Goal: Information Seeking & Learning: Learn about a topic

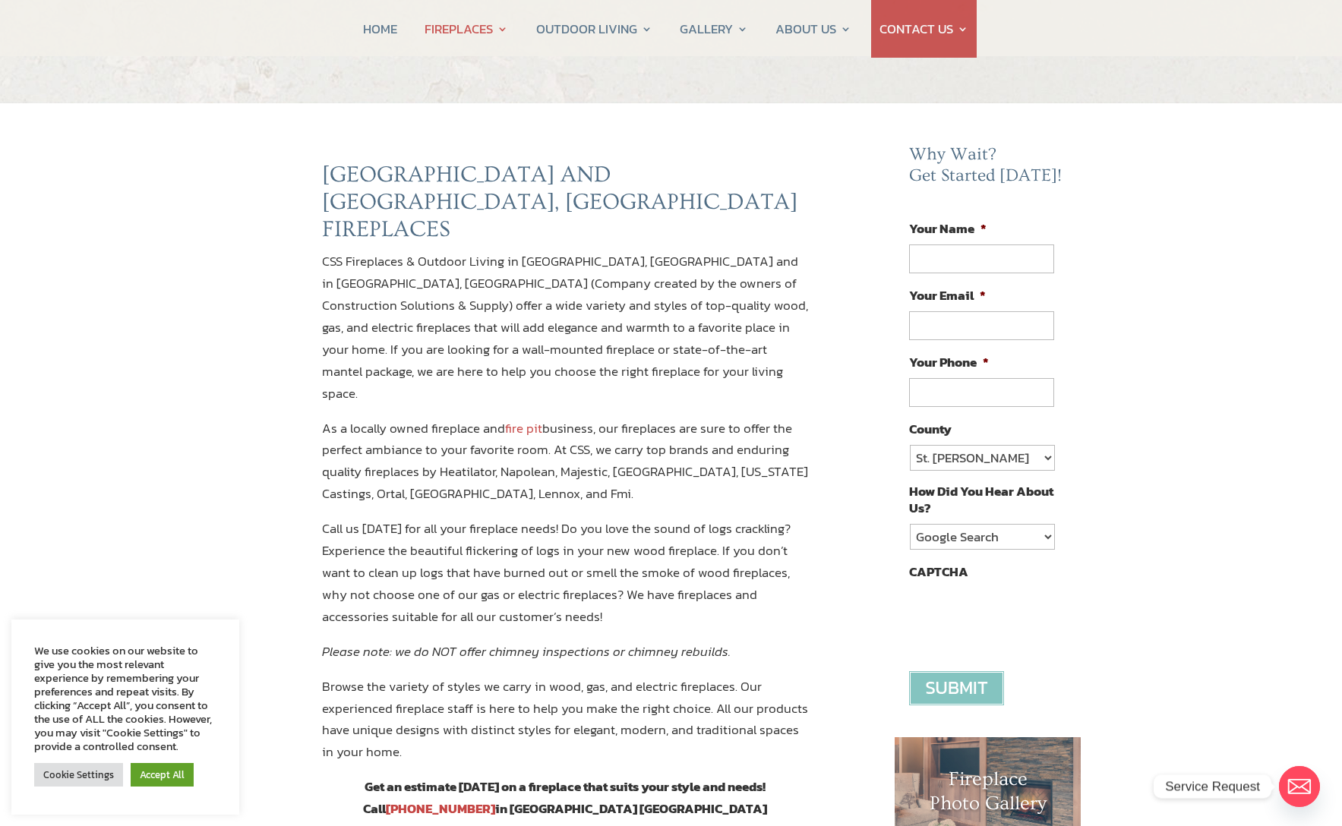
scroll to position [61, 0]
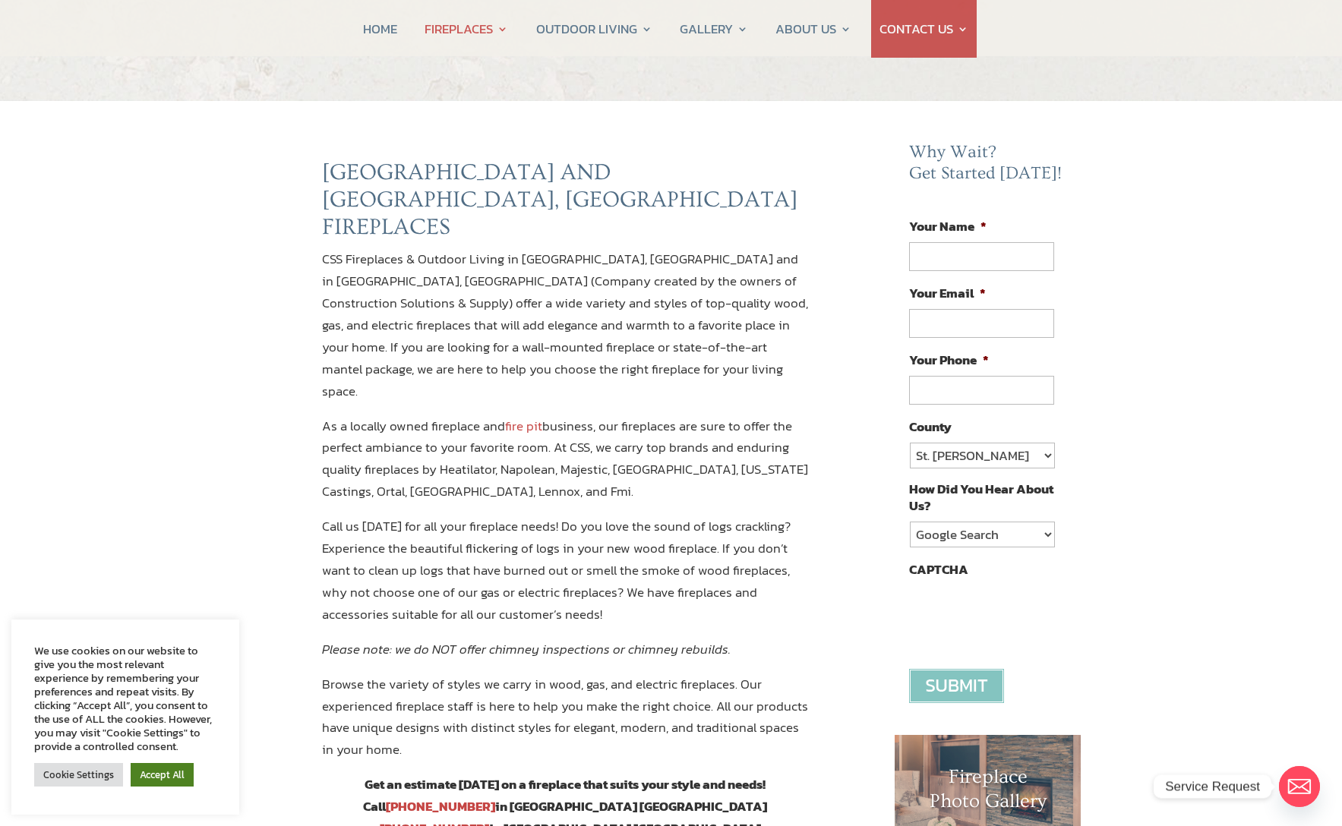
click at [149, 782] on link "Accept All" at bounding box center [162, 775] width 63 height 24
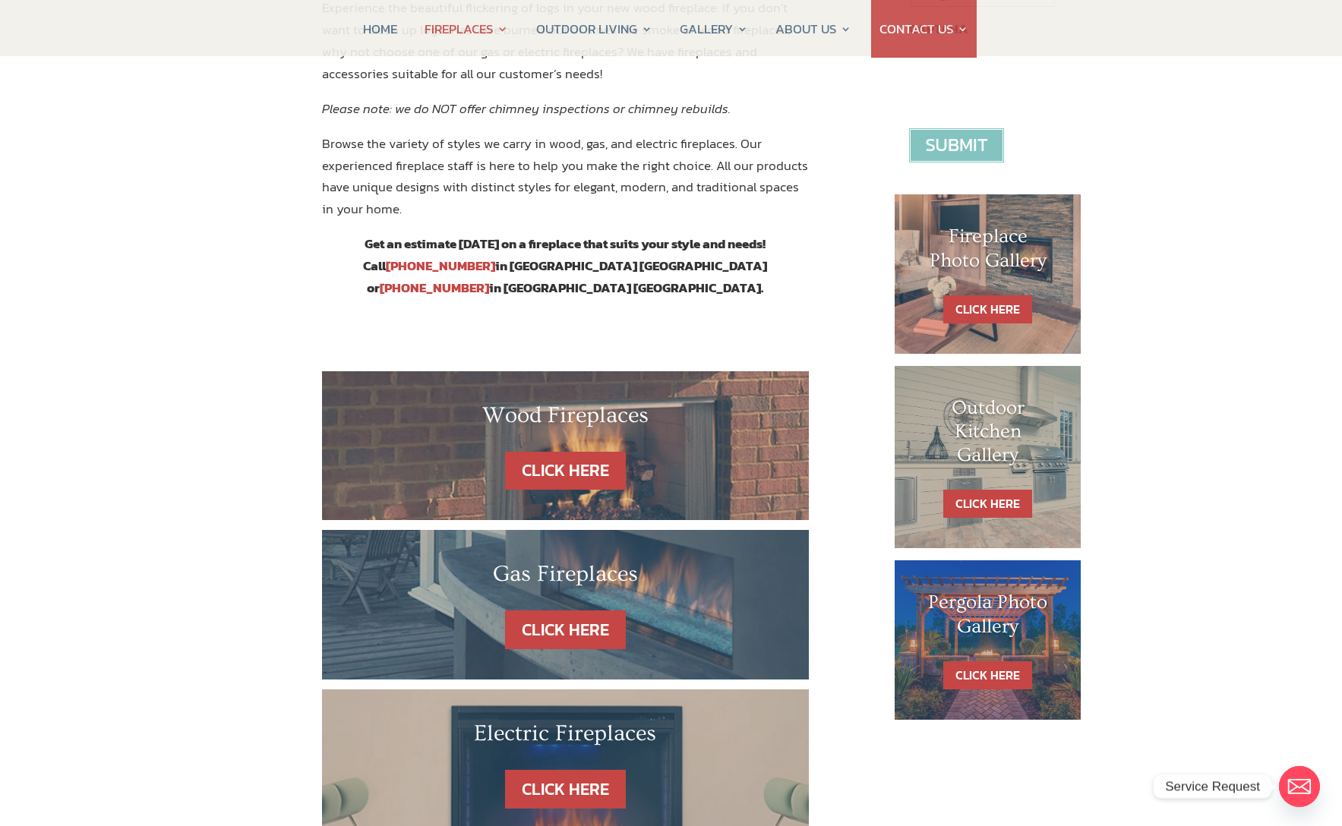
scroll to position [623, 0]
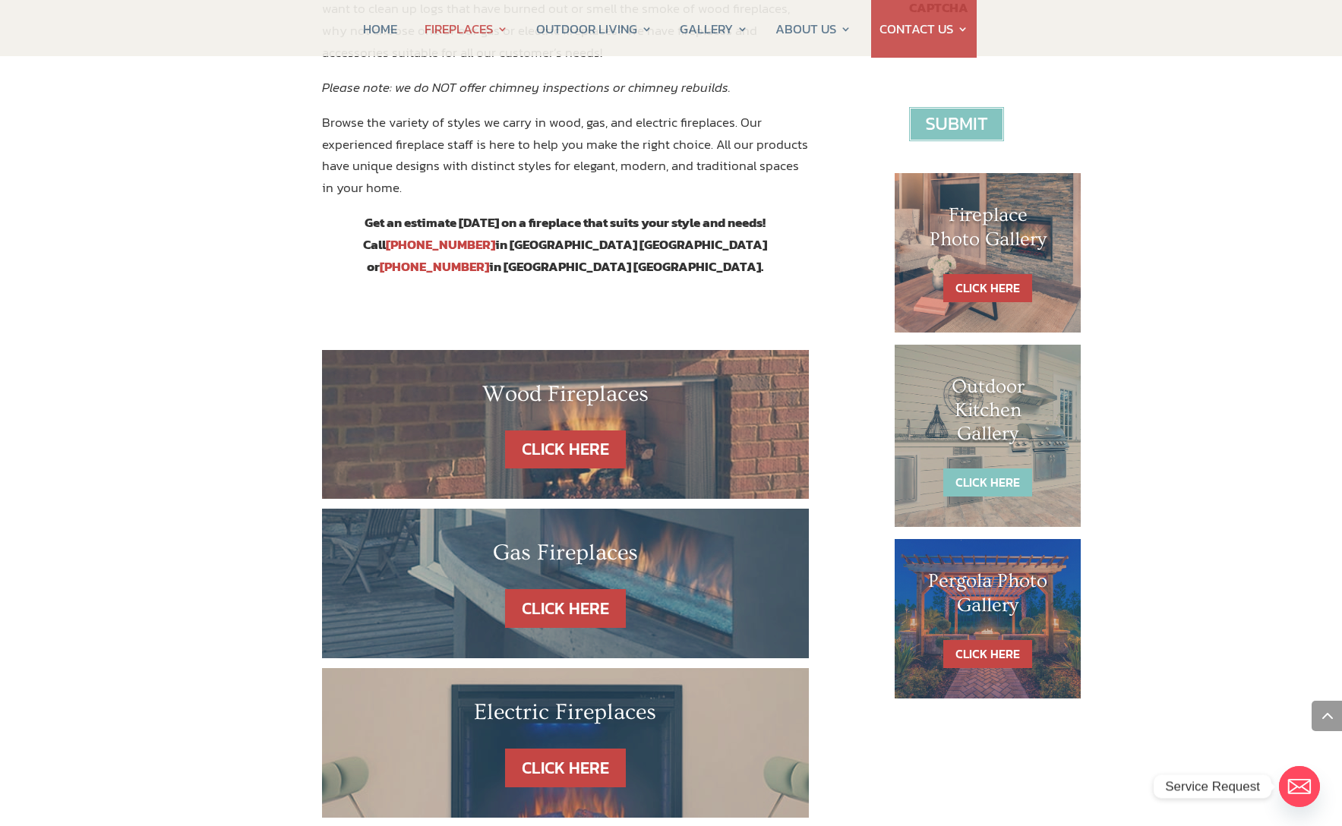
click at [980, 481] on link "CLICK HERE" at bounding box center [987, 483] width 89 height 28
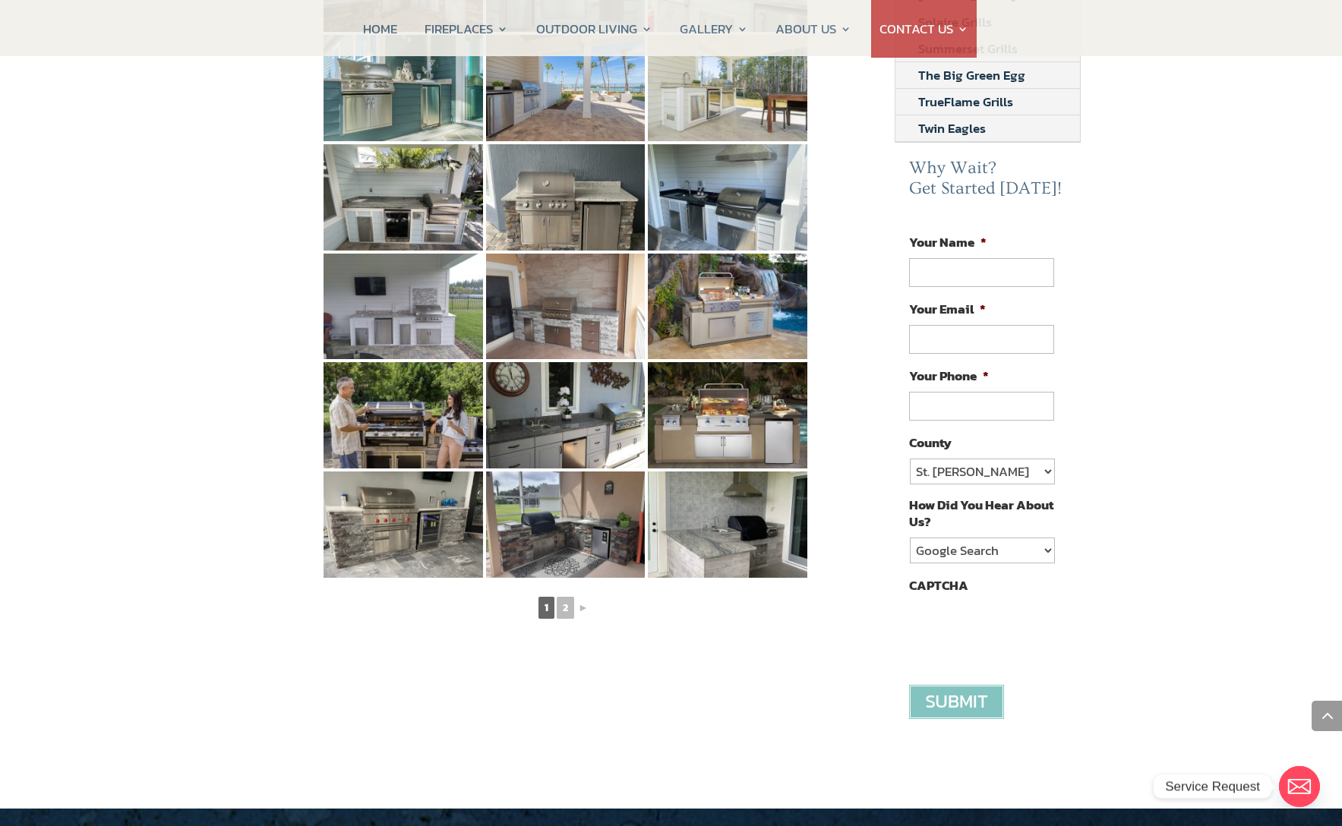
scroll to position [631, 0]
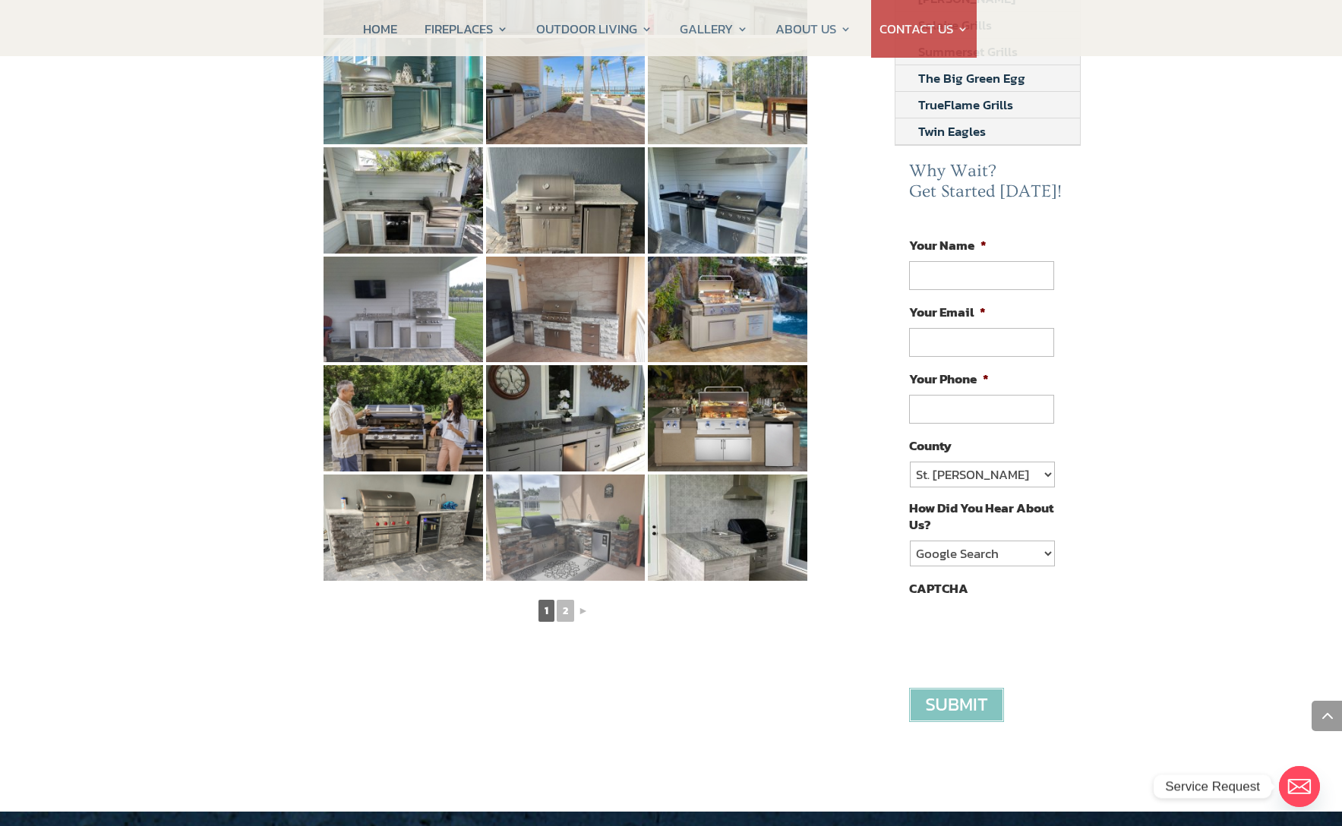
click at [566, 508] on img at bounding box center [565, 528] width 159 height 106
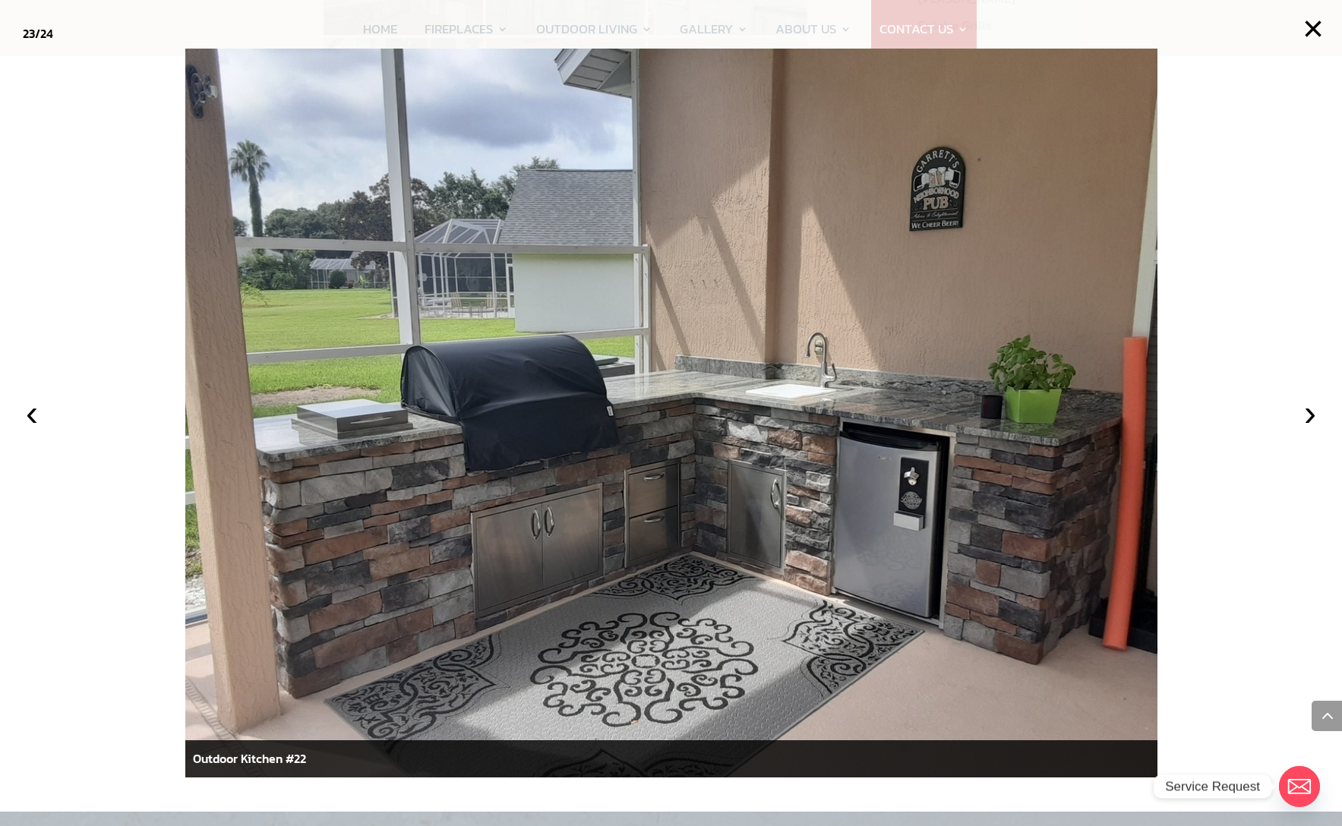
click at [570, 511] on img at bounding box center [671, 413] width 972 height 729
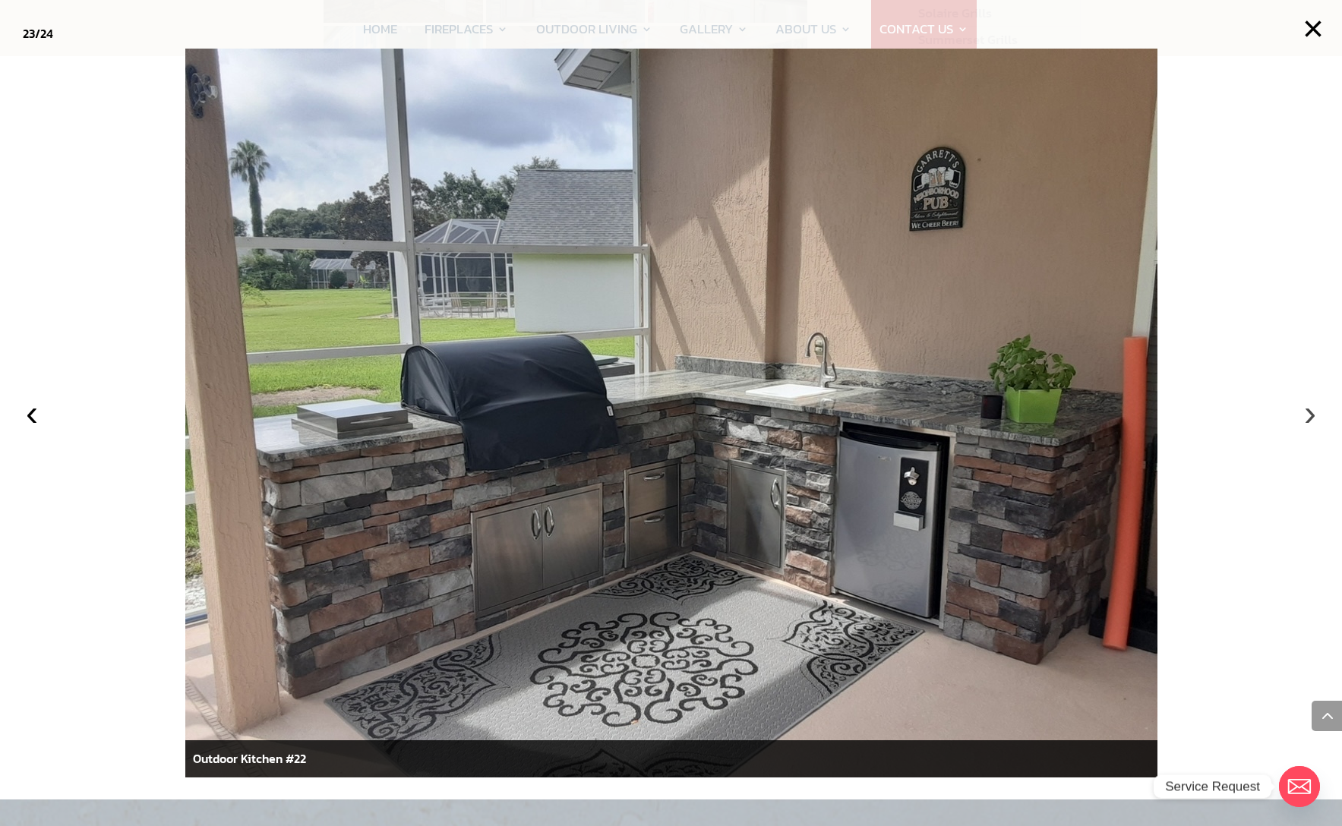
click at [1311, 411] on button "›" at bounding box center [1309, 412] width 33 height 33
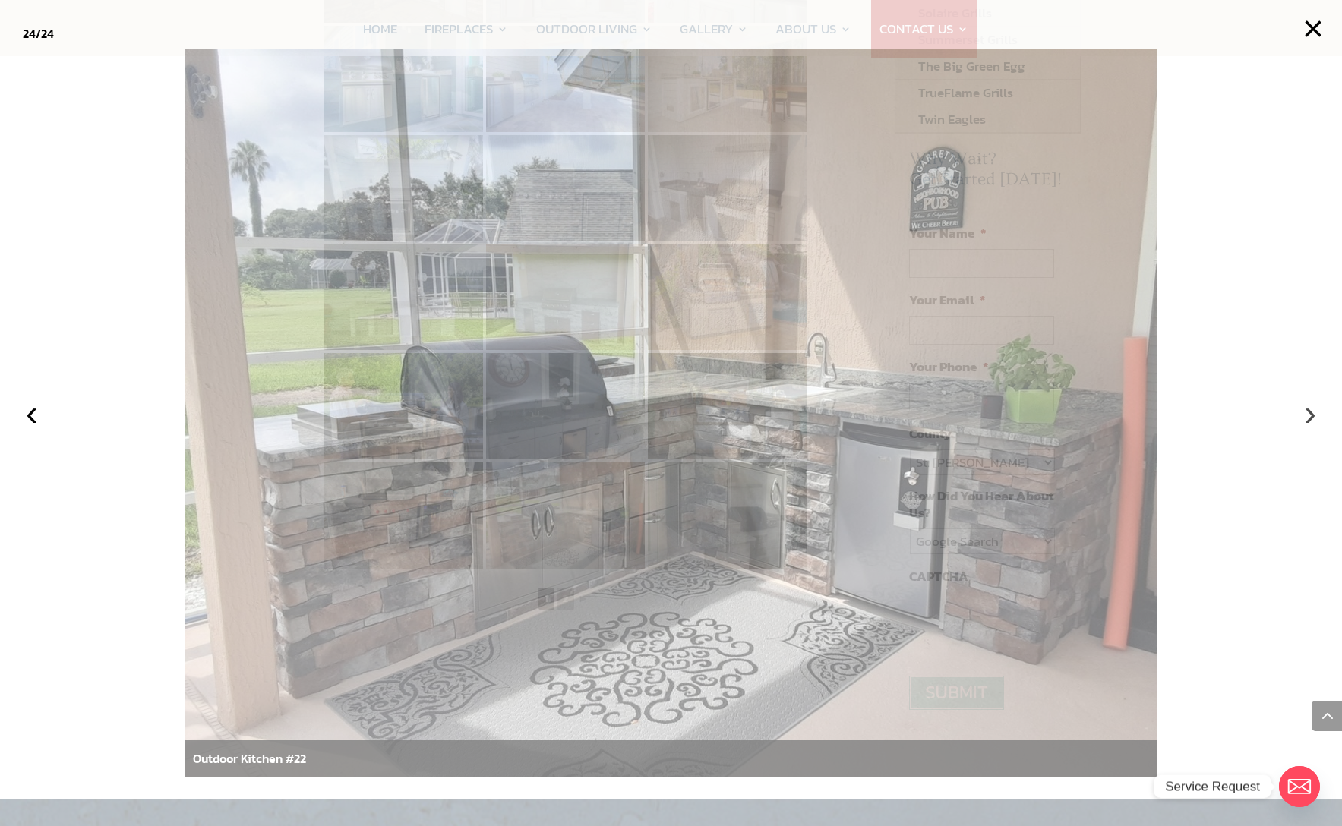
scroll to position [647, 0]
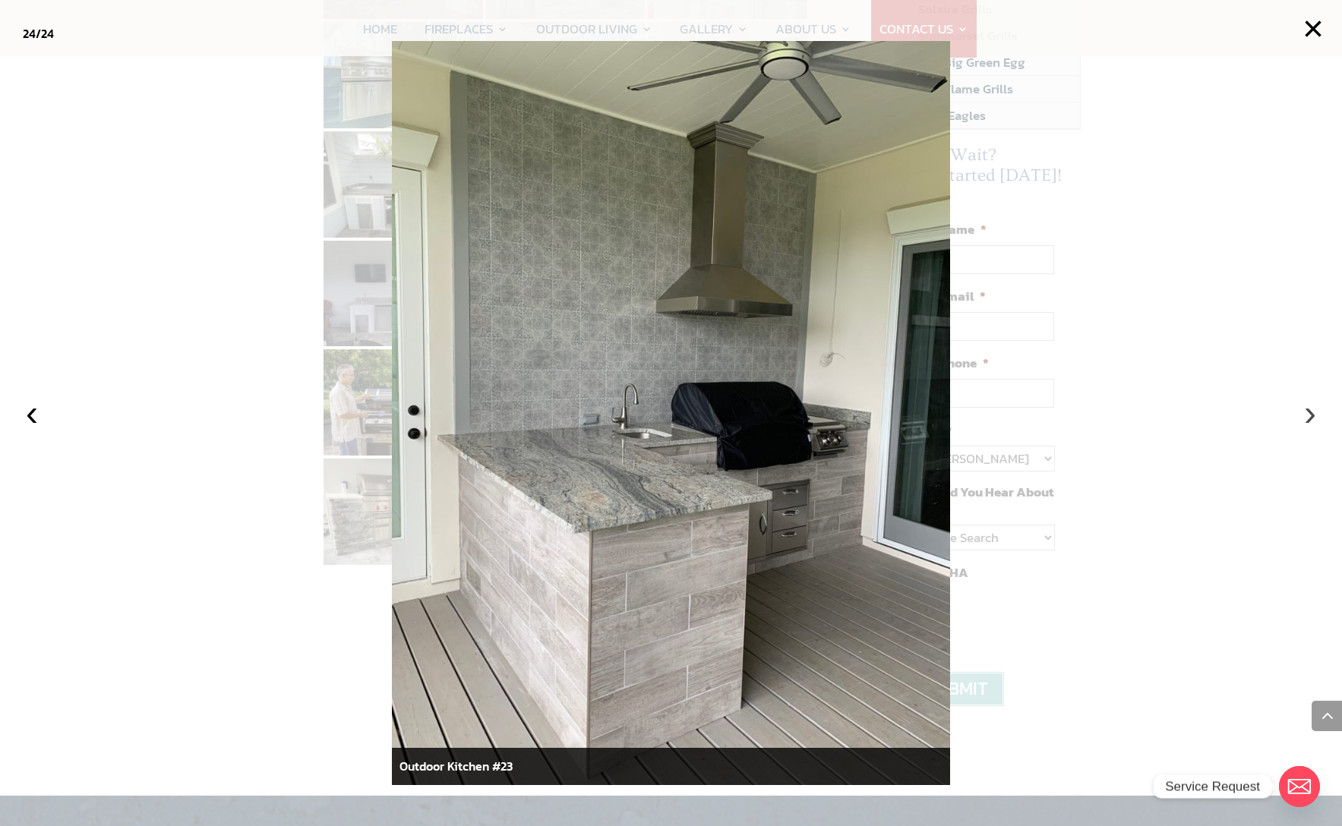
click at [1310, 411] on button "›" at bounding box center [1309, 412] width 33 height 33
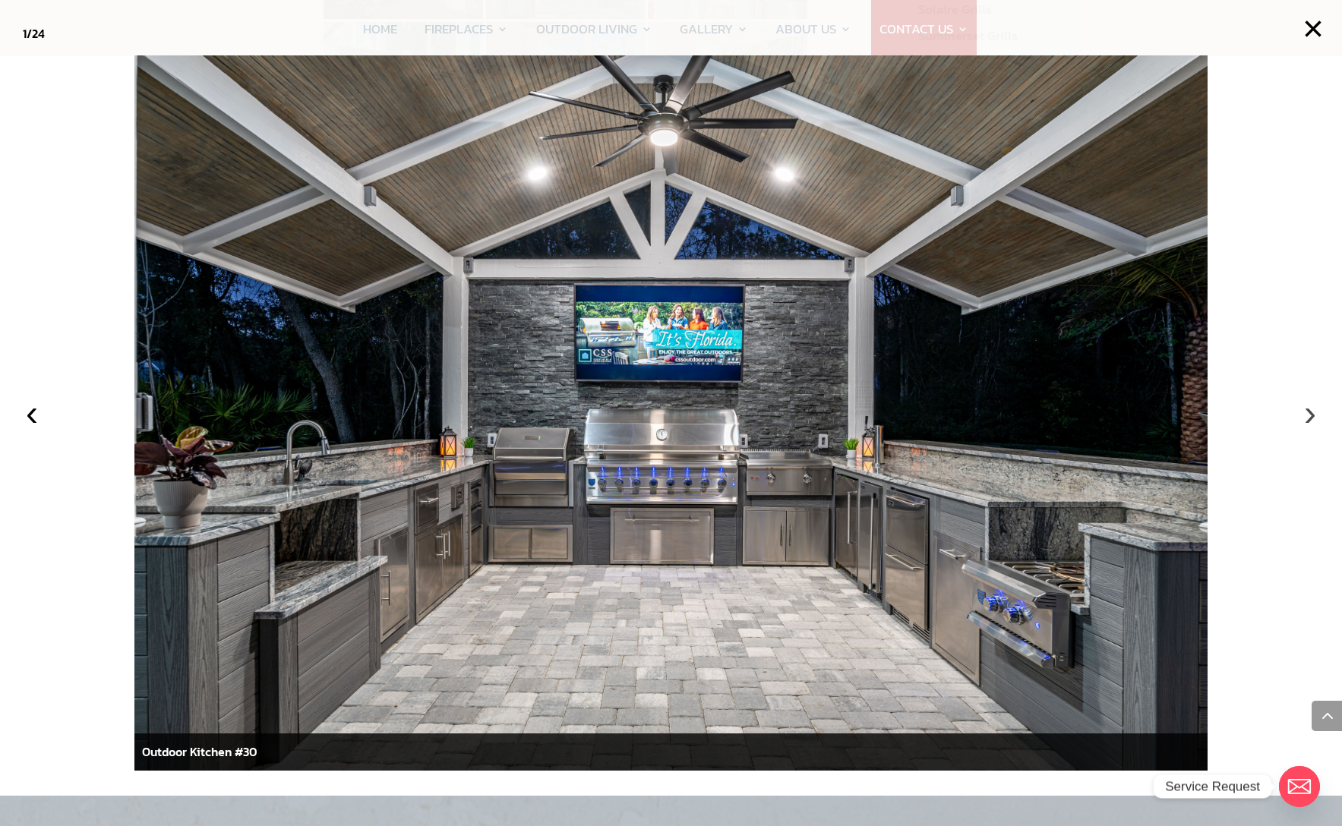
click at [1310, 411] on button "›" at bounding box center [1309, 412] width 33 height 33
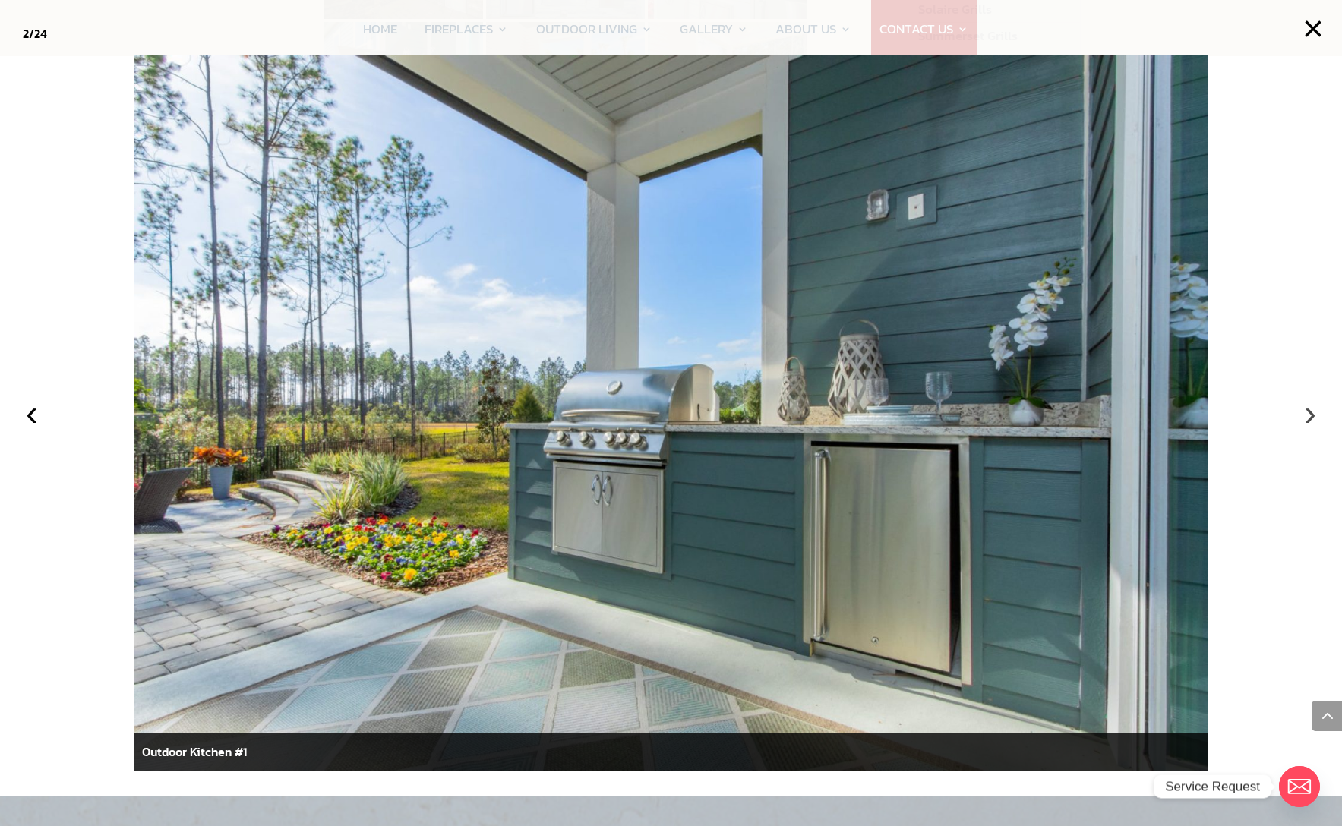
click at [1310, 411] on button "›" at bounding box center [1309, 412] width 33 height 33
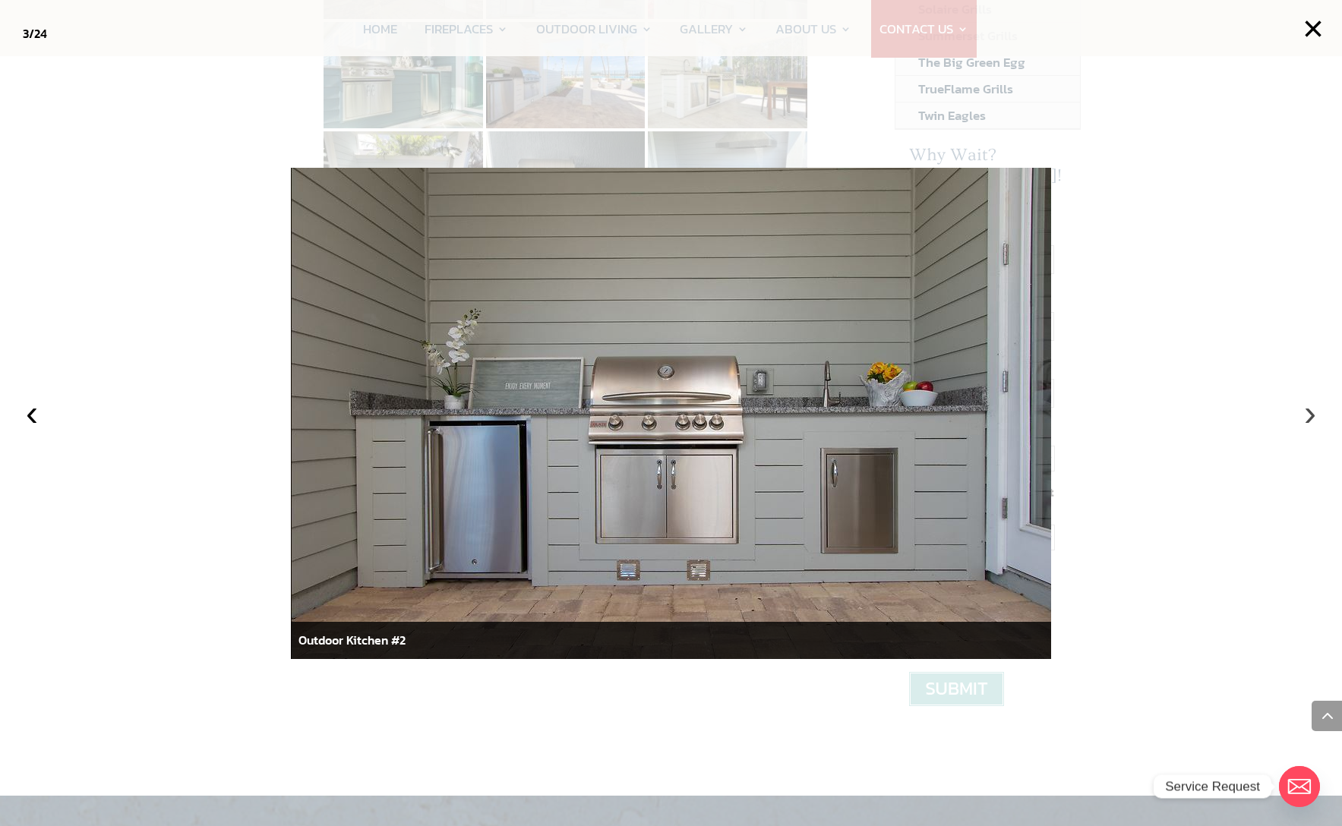
click at [1310, 411] on button "›" at bounding box center [1309, 412] width 33 height 33
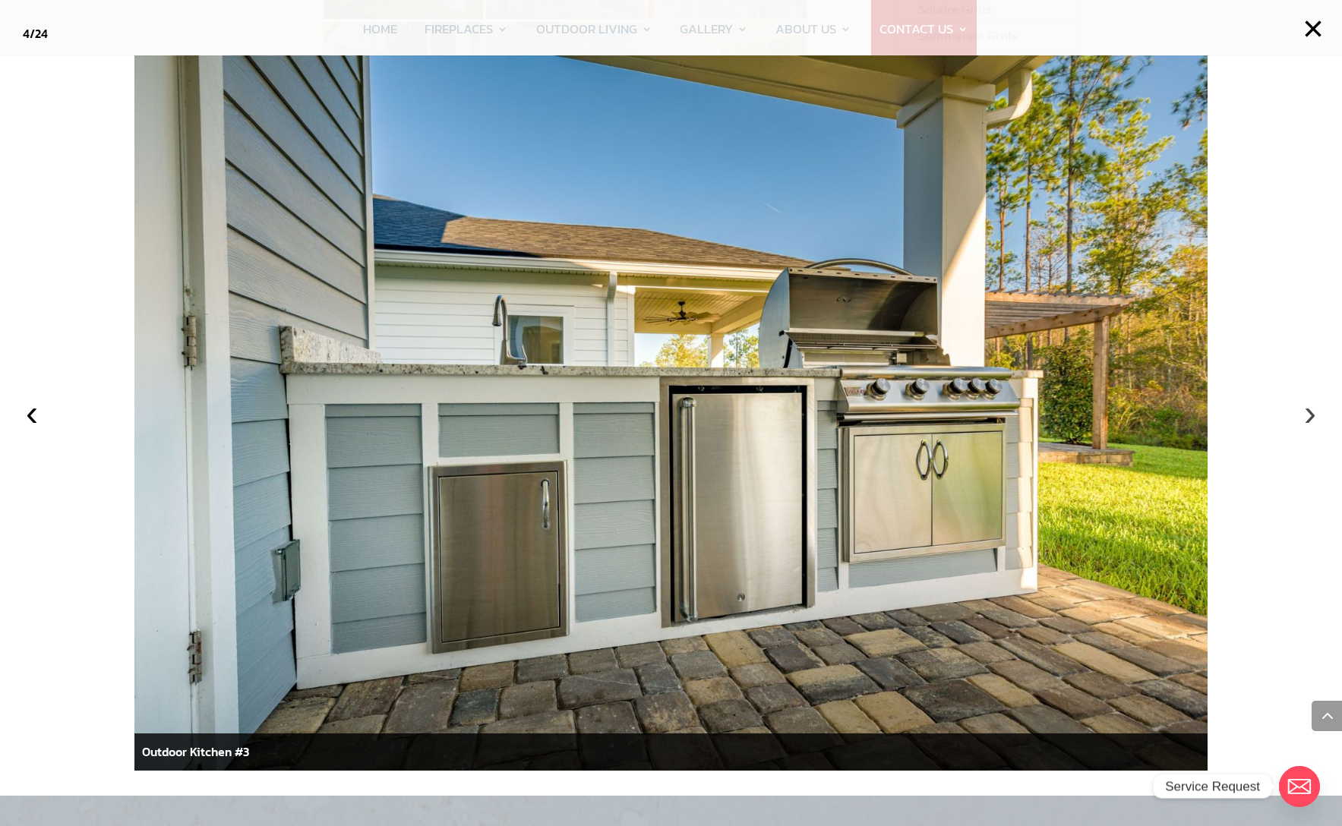
click at [1310, 411] on button "›" at bounding box center [1309, 412] width 33 height 33
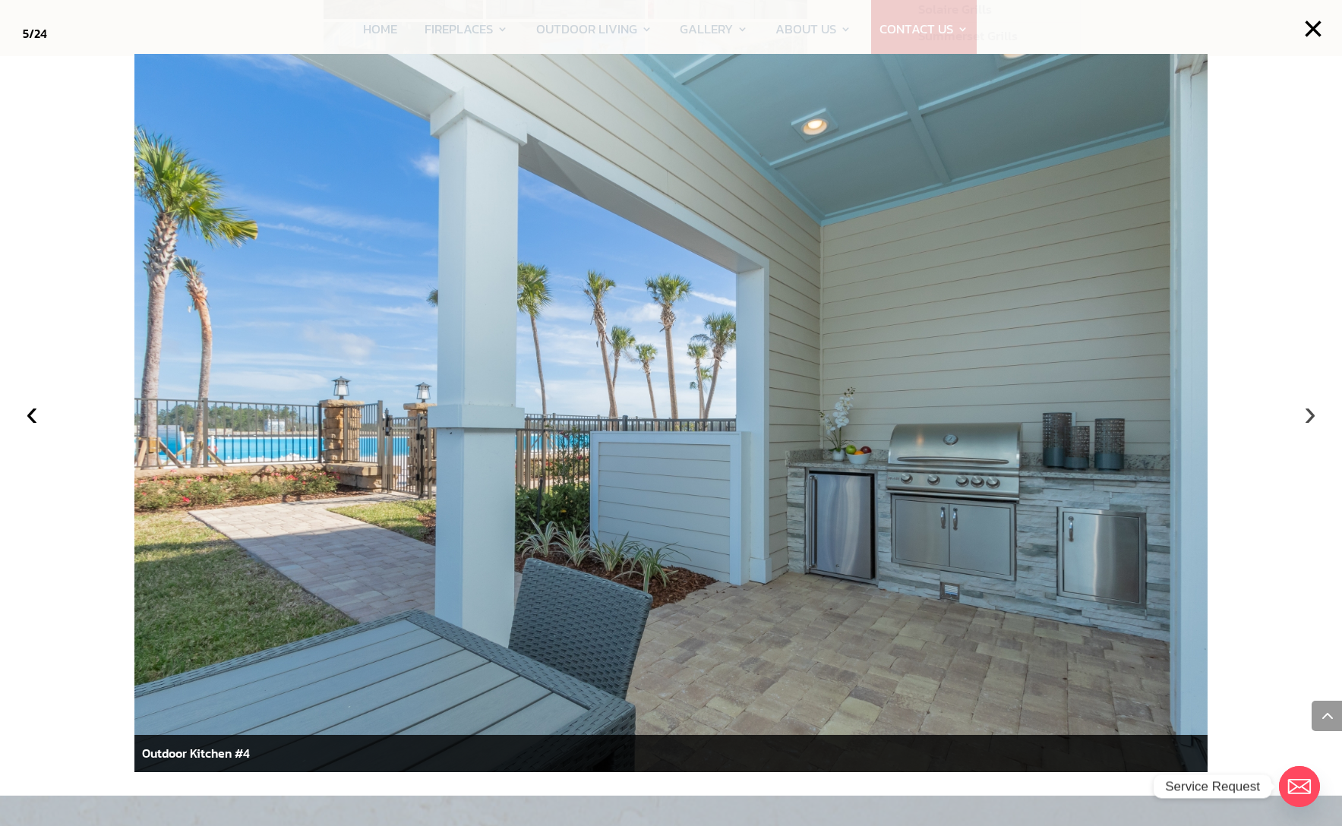
click at [1310, 411] on button "›" at bounding box center [1309, 412] width 33 height 33
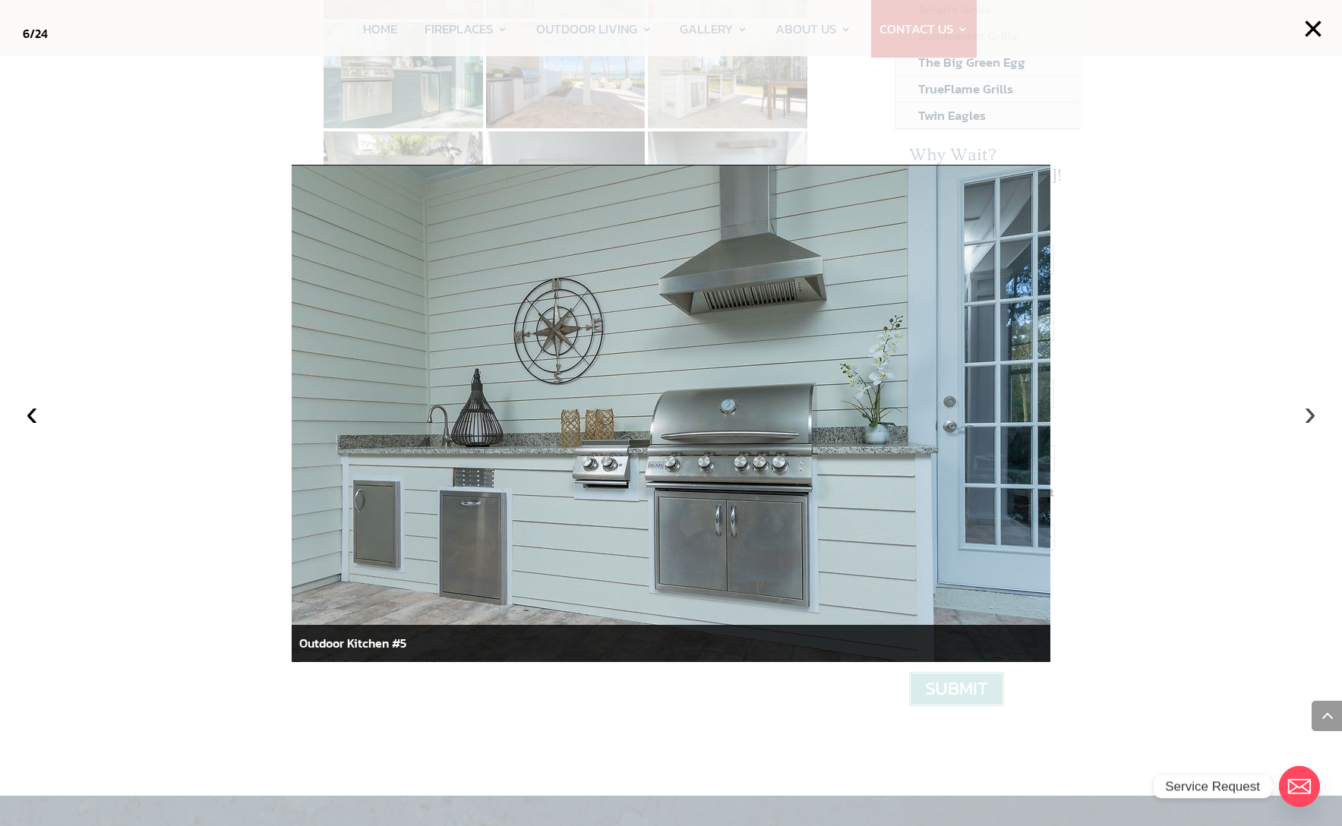
click at [1310, 411] on button "›" at bounding box center [1309, 412] width 33 height 33
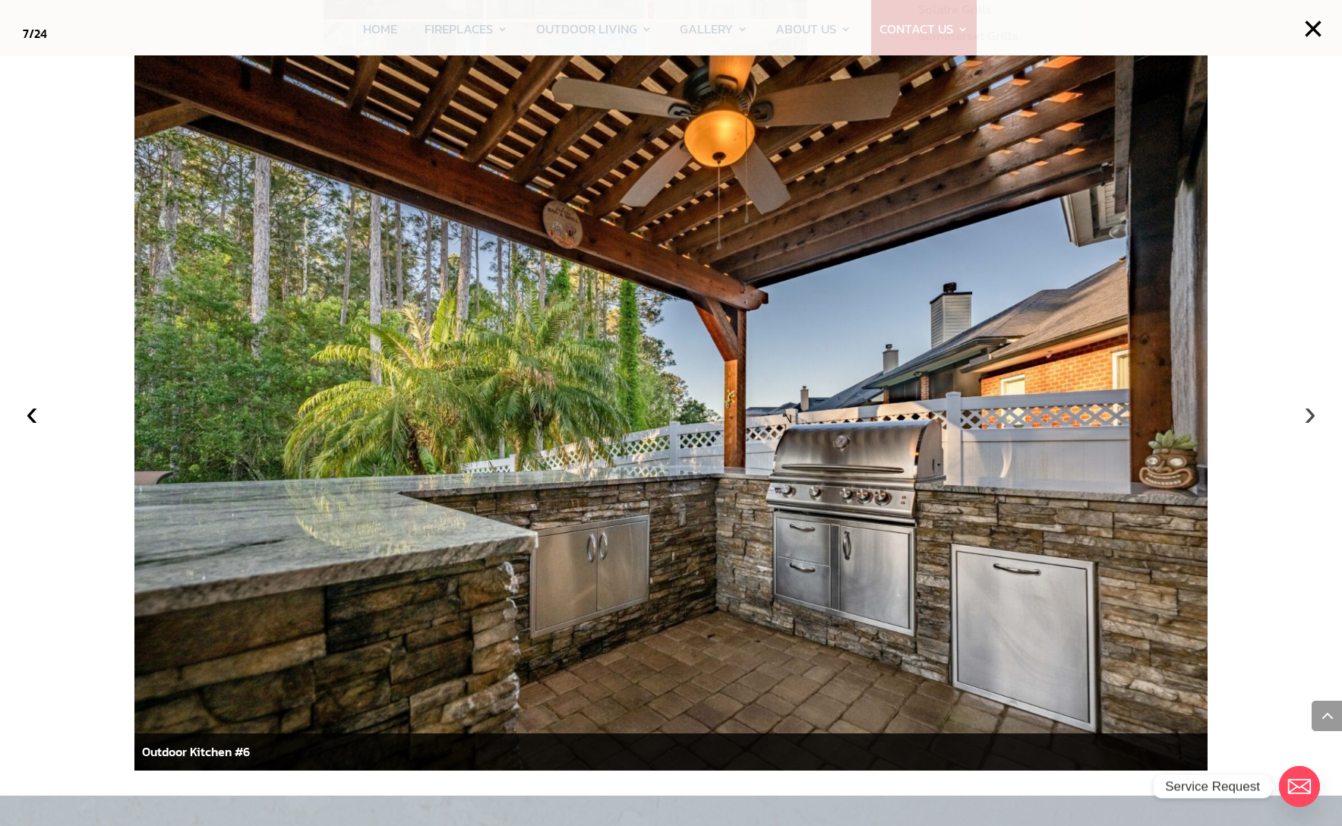
click at [1310, 411] on button "›" at bounding box center [1309, 412] width 33 height 33
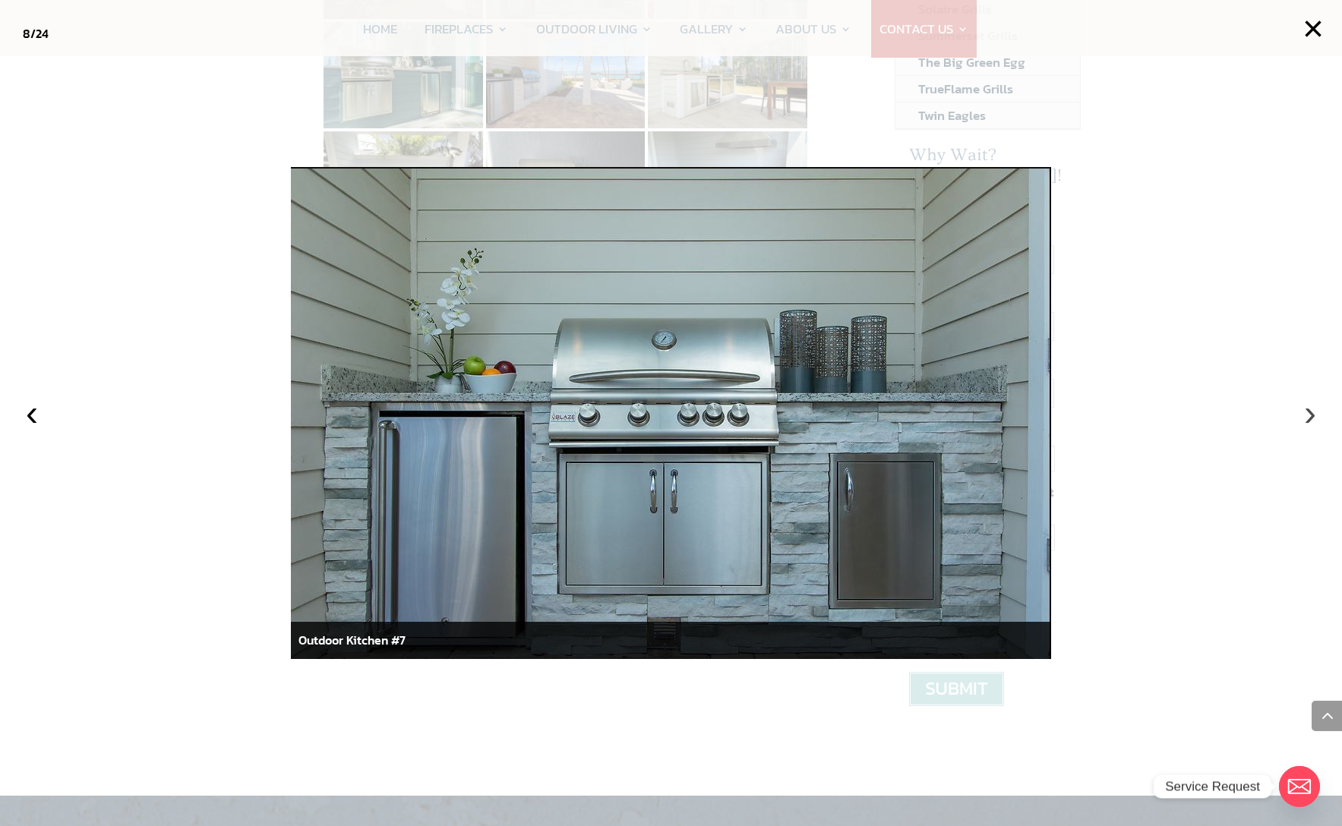
click at [1310, 411] on button "›" at bounding box center [1309, 412] width 33 height 33
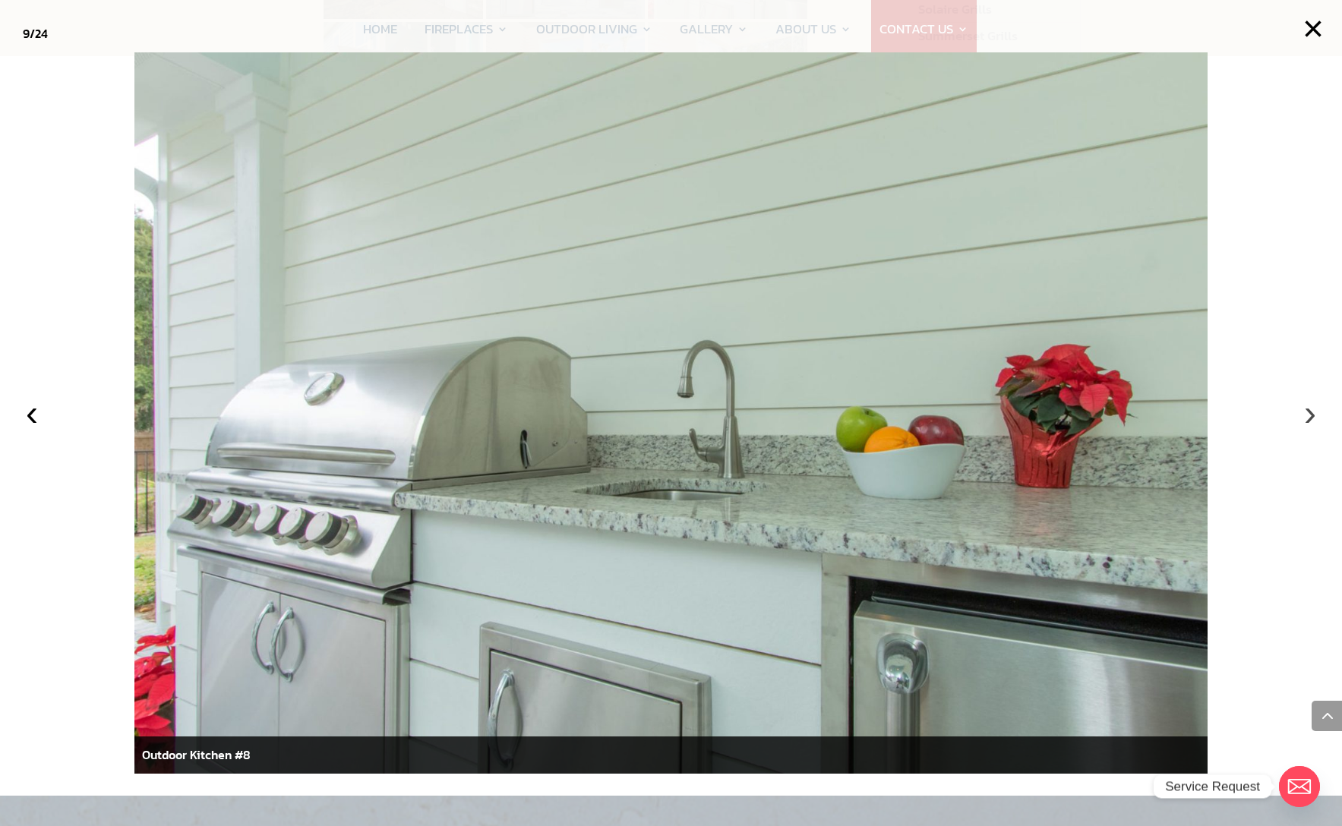
click at [1309, 412] on button "›" at bounding box center [1309, 412] width 33 height 33
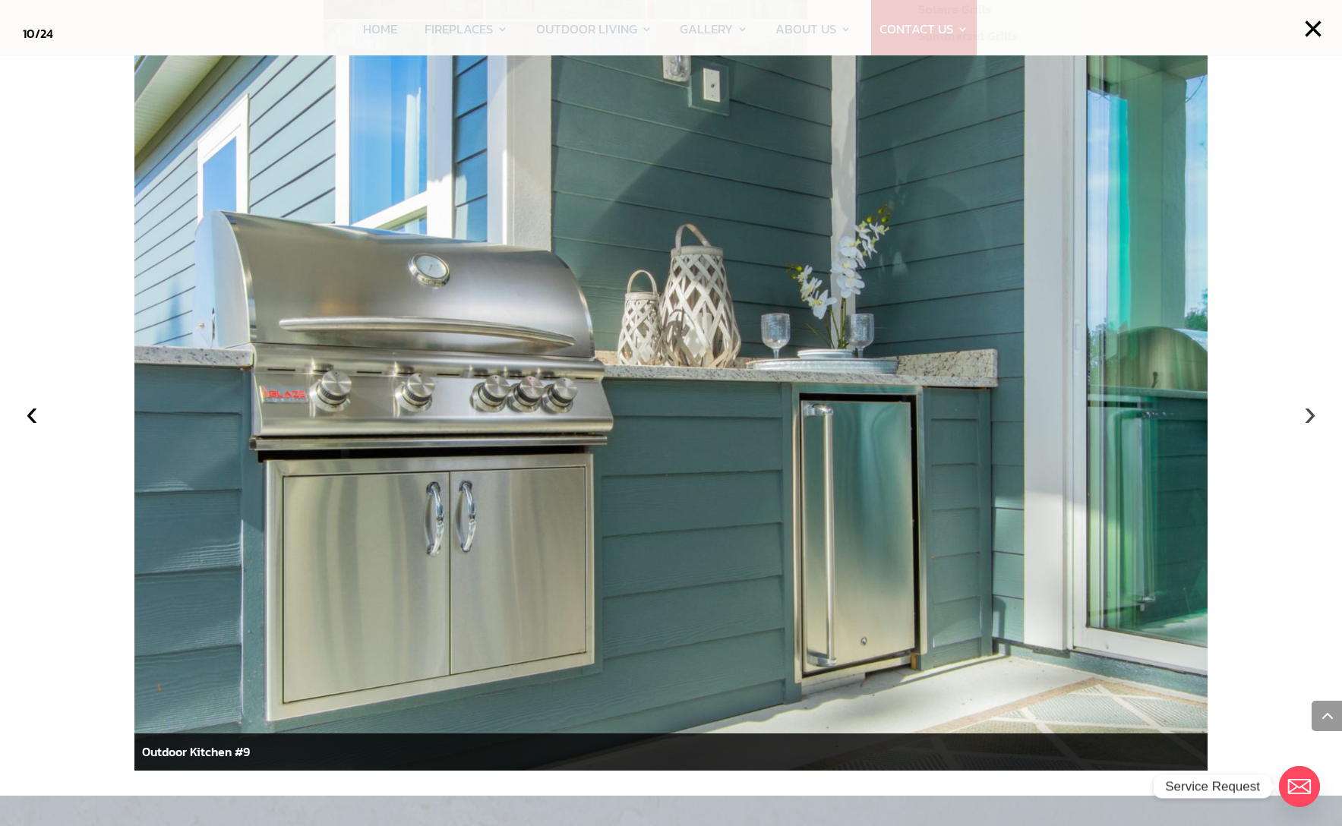
click at [1307, 412] on button "›" at bounding box center [1309, 412] width 33 height 33
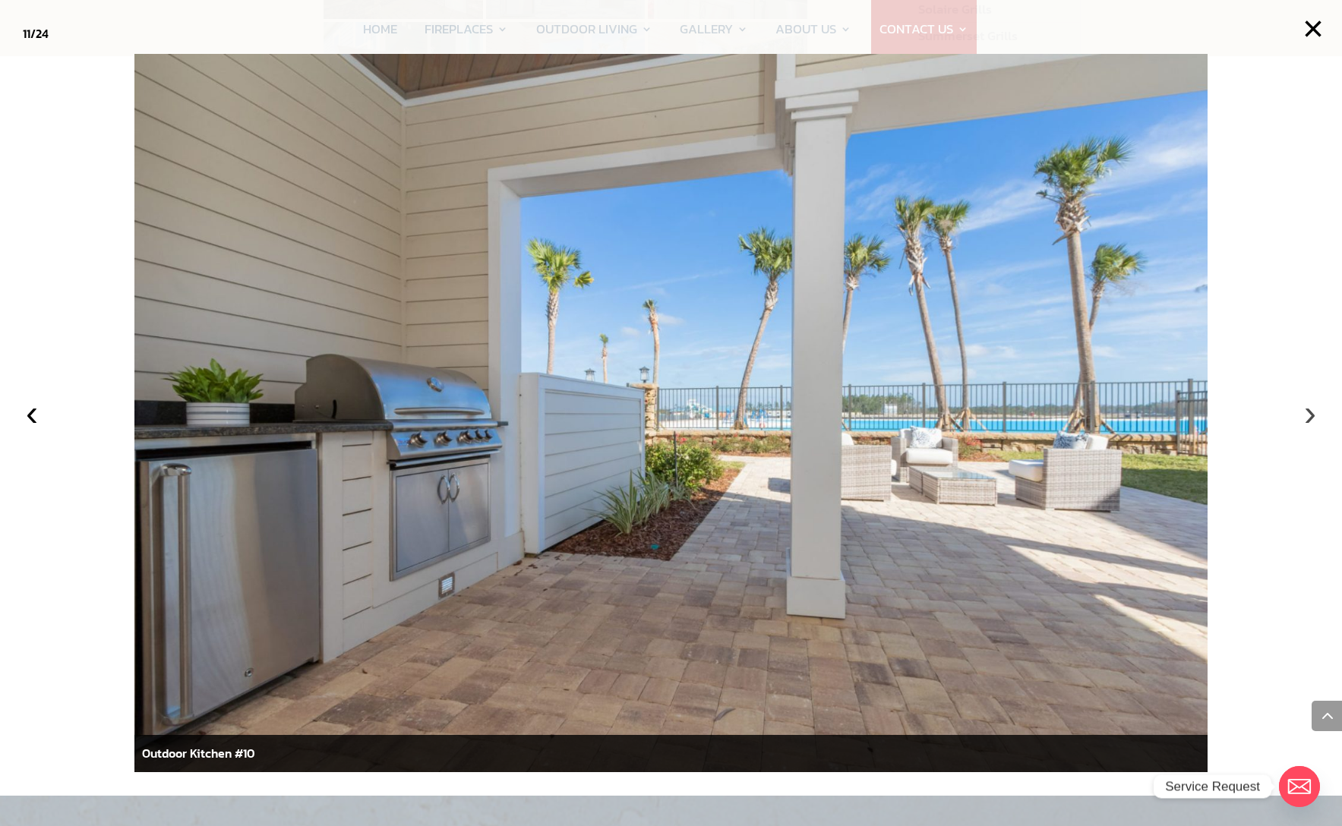
click at [1305, 412] on button "›" at bounding box center [1309, 412] width 33 height 33
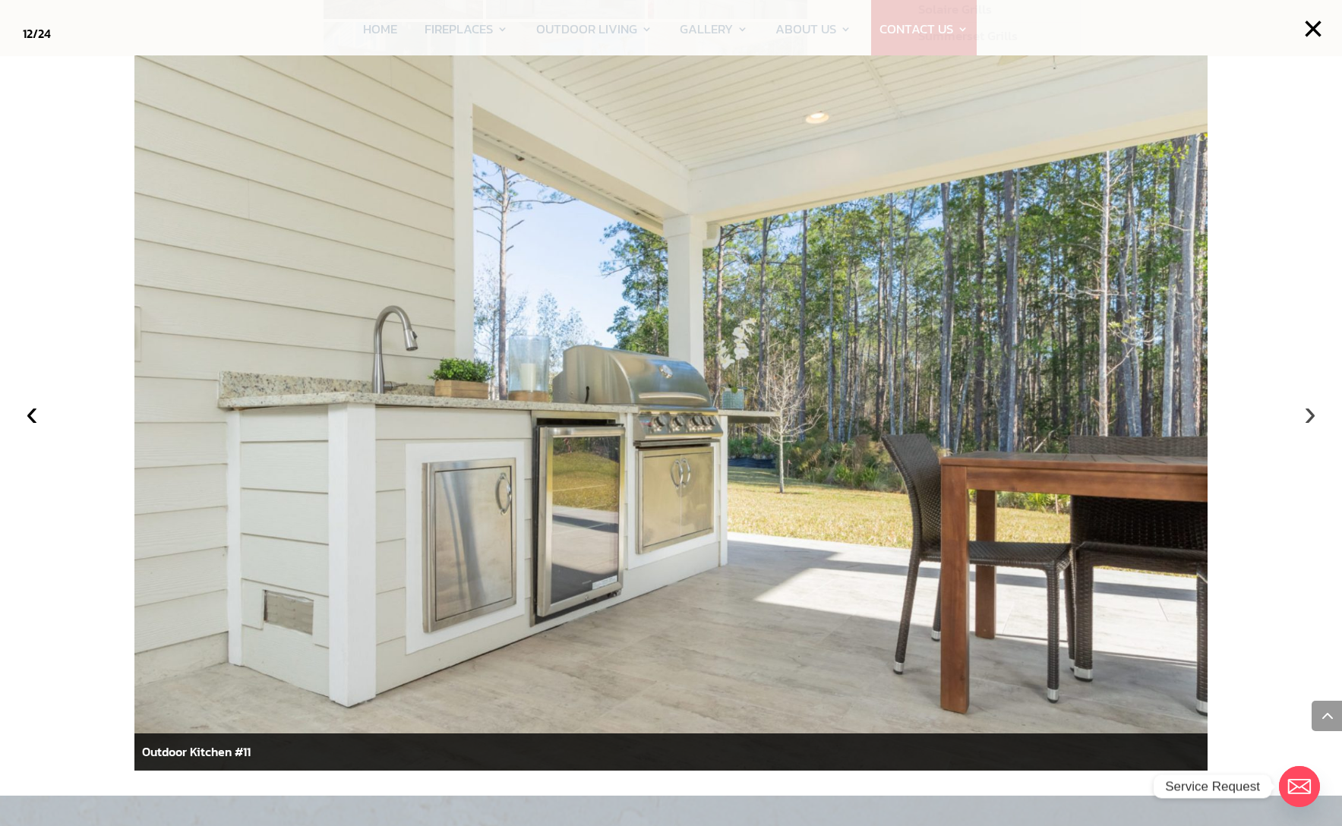
click at [1305, 412] on button "›" at bounding box center [1309, 412] width 33 height 33
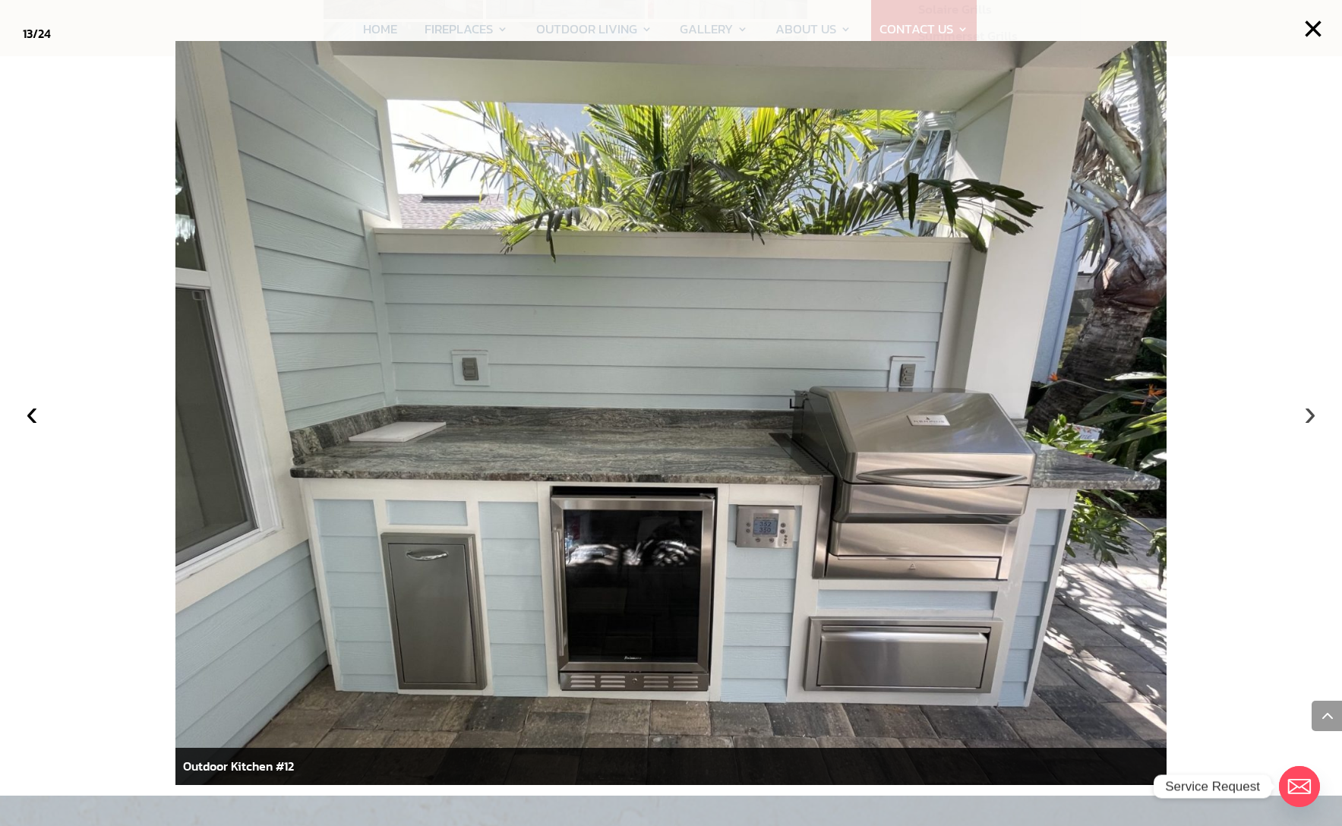
click at [1305, 412] on button "›" at bounding box center [1309, 412] width 33 height 33
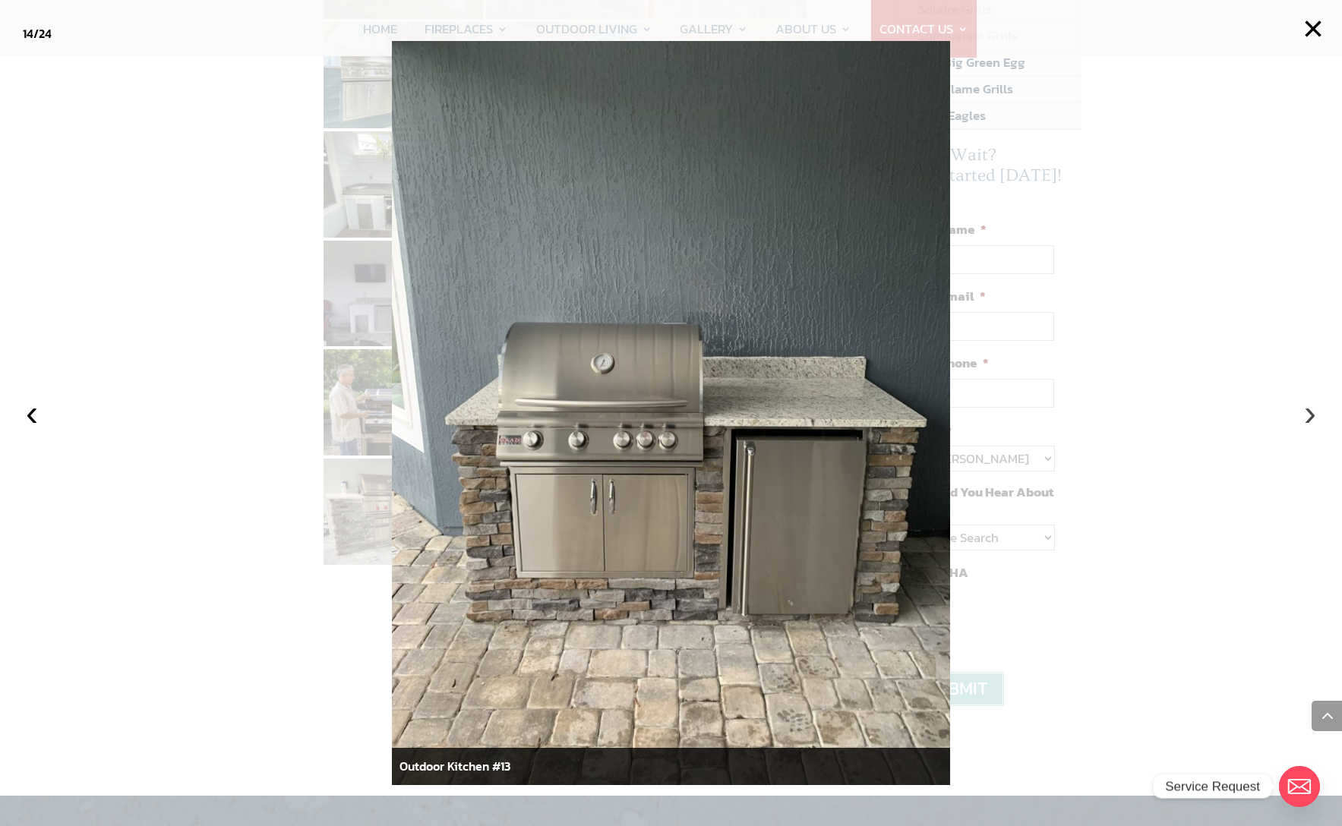
click at [1305, 412] on button "›" at bounding box center [1309, 412] width 33 height 33
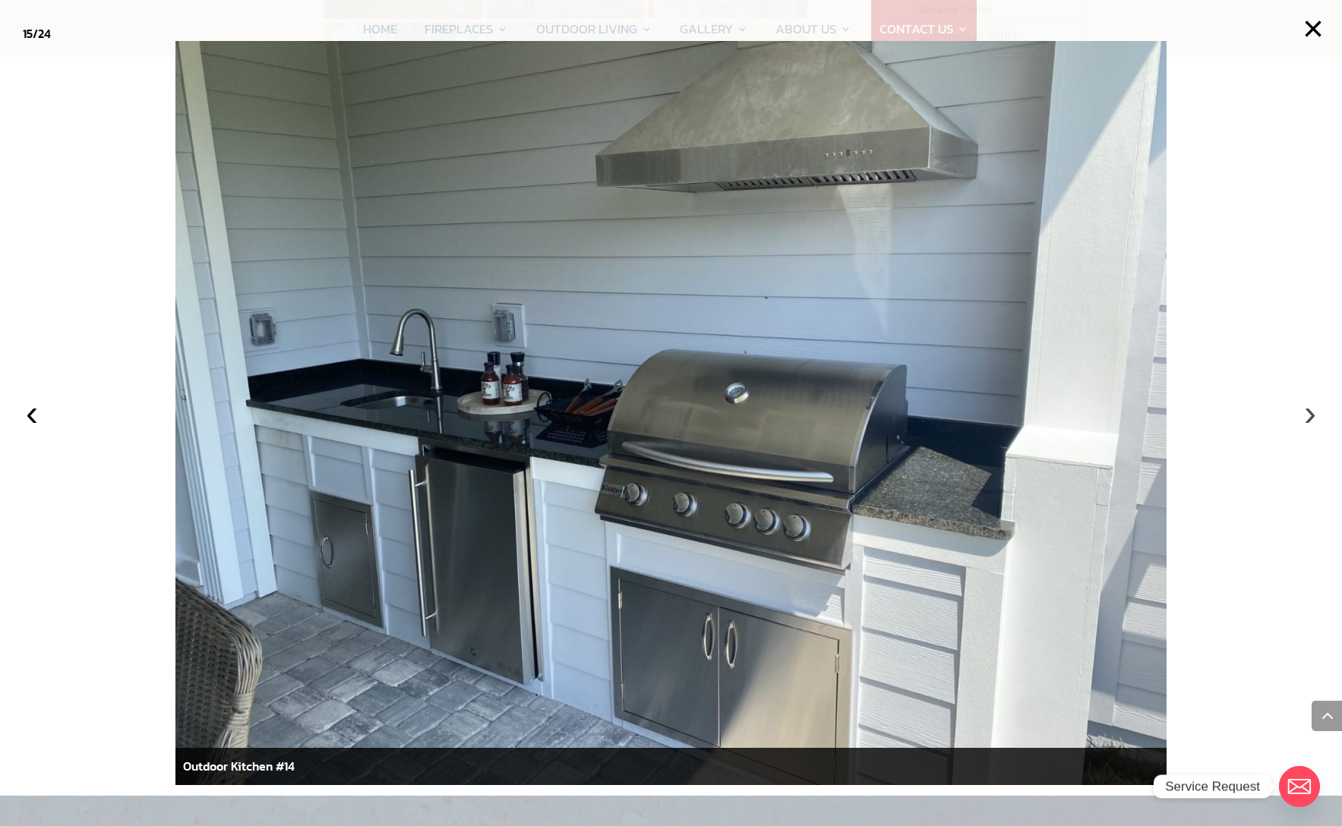
click at [1305, 412] on button "›" at bounding box center [1309, 412] width 33 height 33
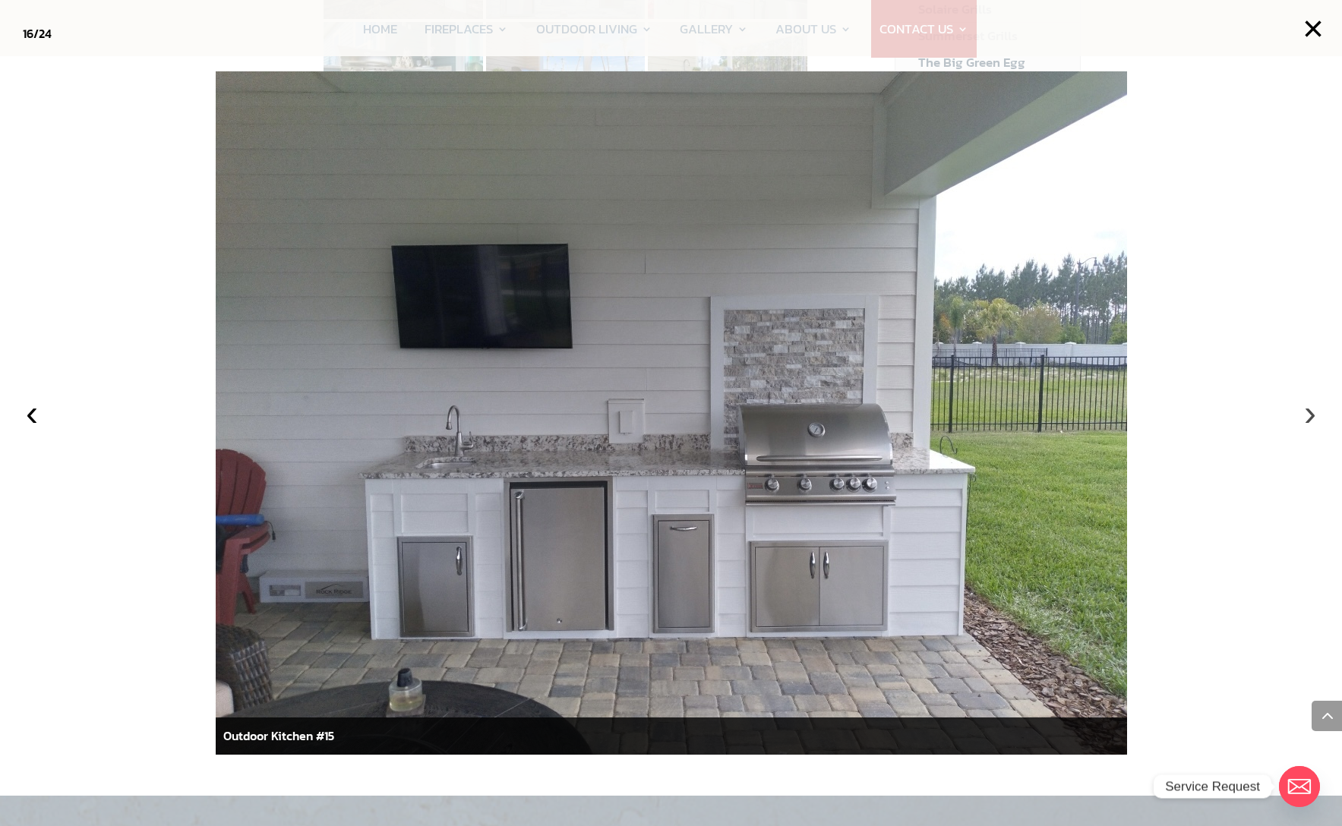
click at [1305, 412] on button "›" at bounding box center [1309, 412] width 33 height 33
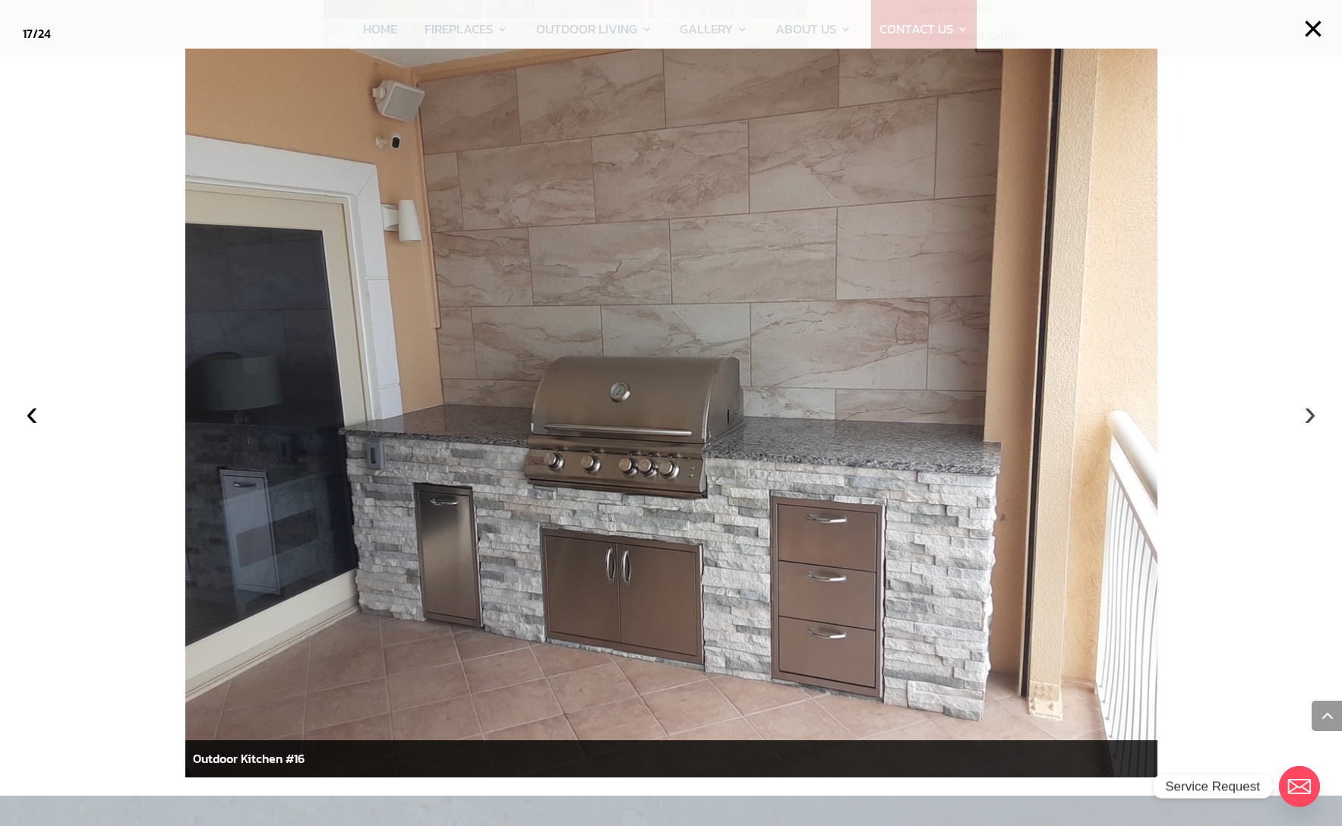
click at [1305, 412] on button "›" at bounding box center [1309, 412] width 33 height 33
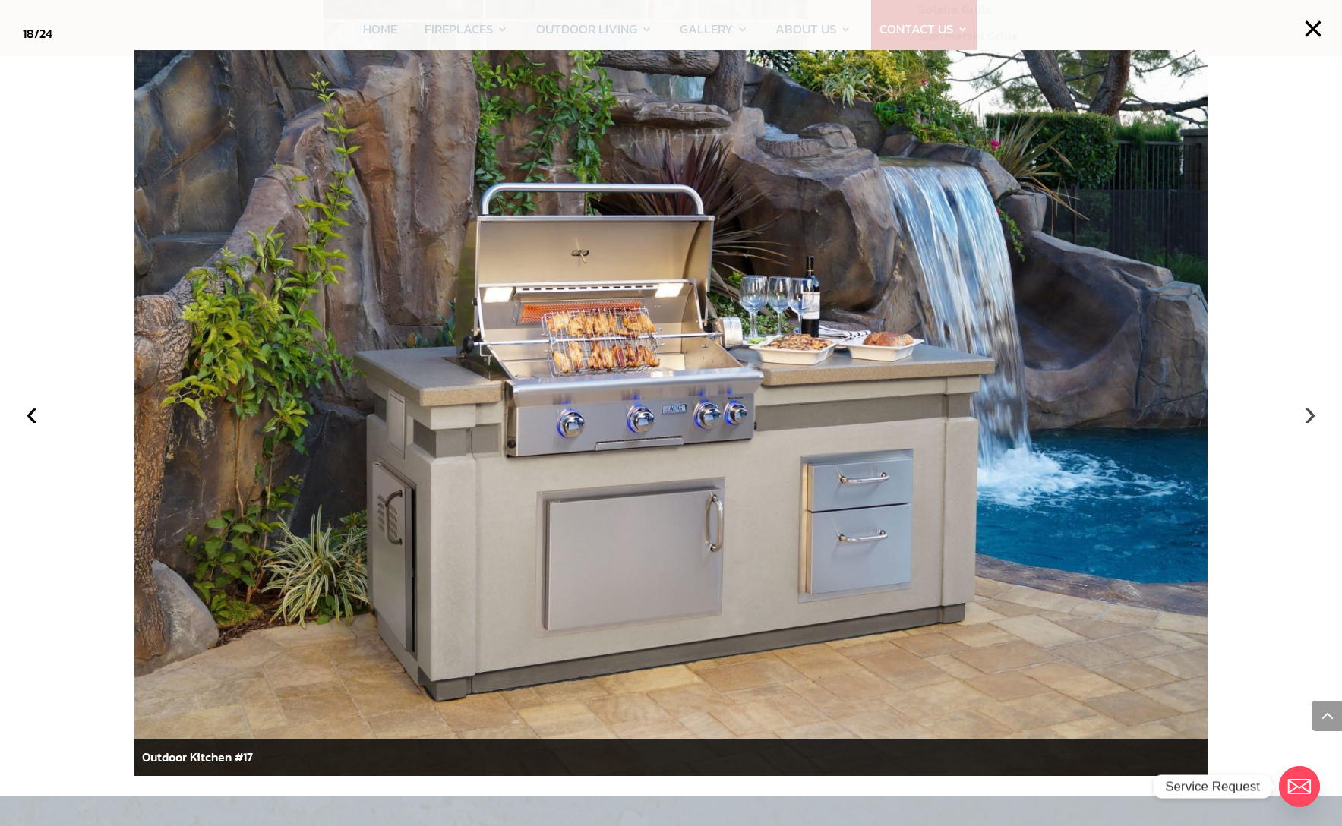
click at [1305, 412] on button "›" at bounding box center [1309, 412] width 33 height 33
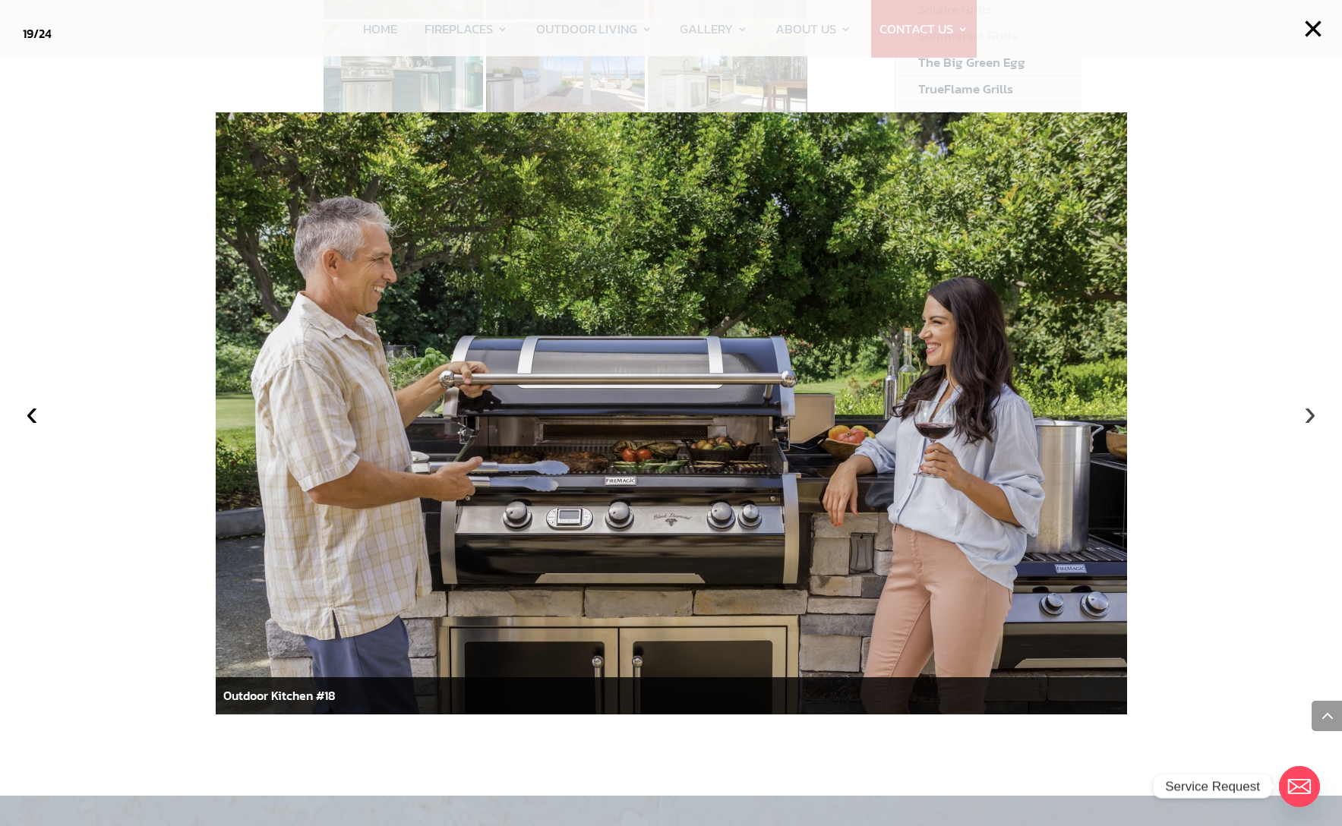
click at [1305, 412] on button "›" at bounding box center [1309, 412] width 33 height 33
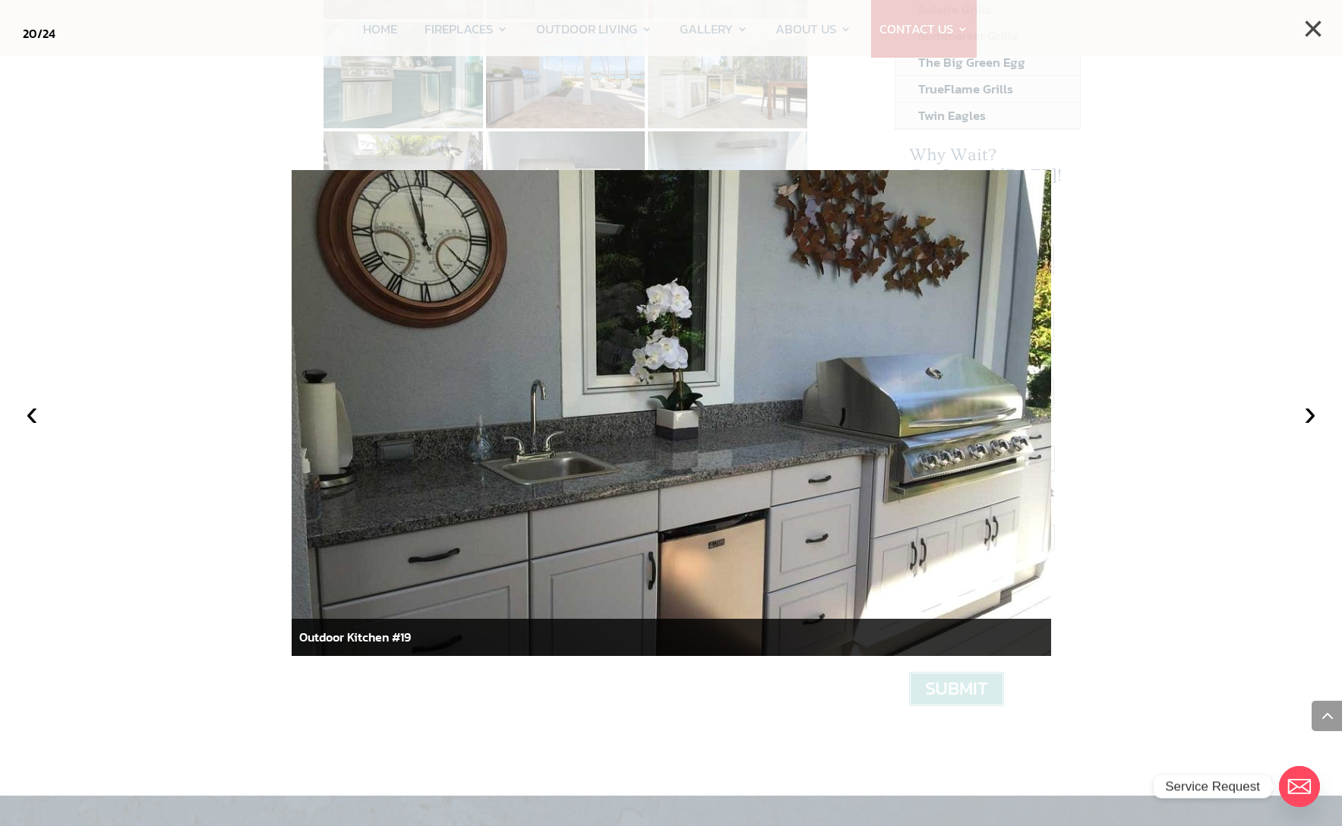
click at [1312, 23] on button "×" at bounding box center [1312, 28] width 33 height 33
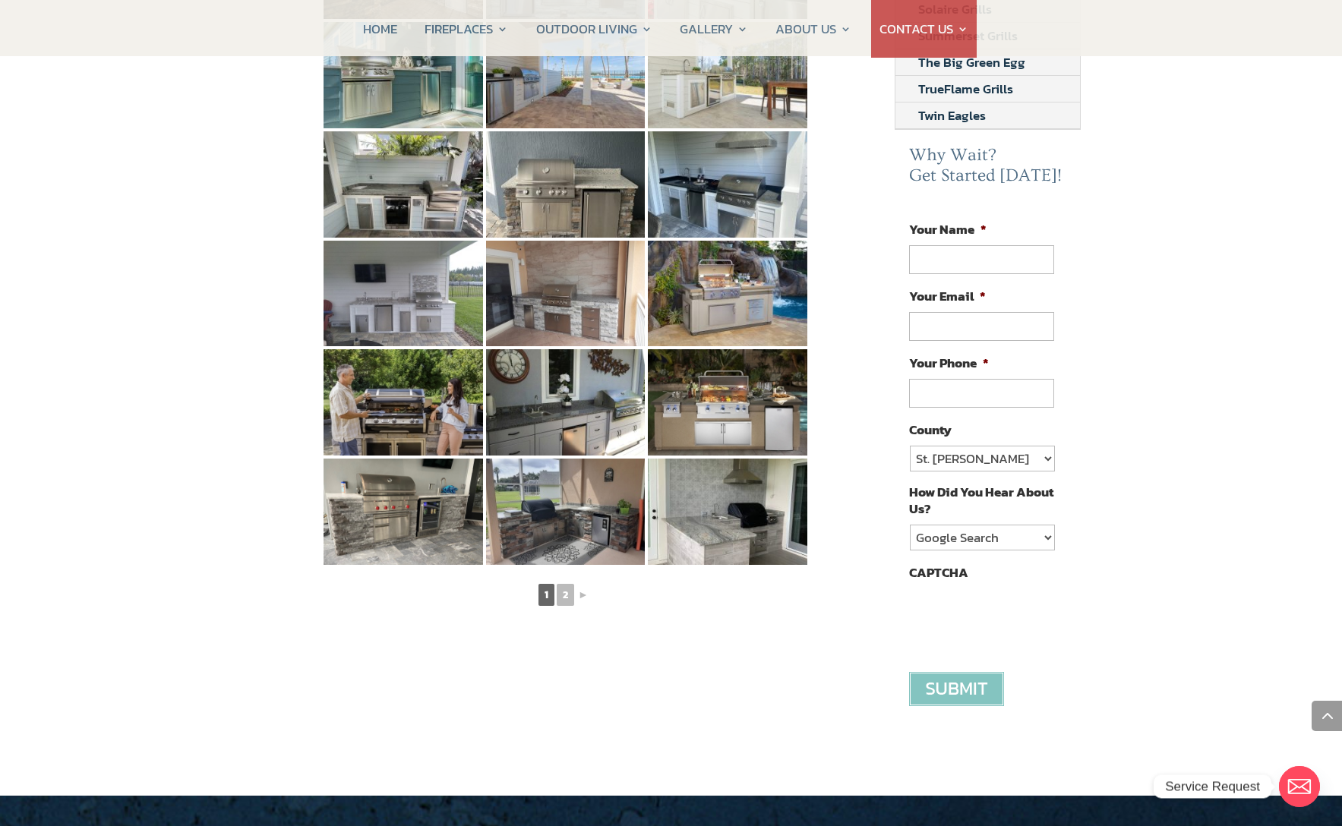
scroll to position [655, 0]
